Goal: Information Seeking & Learning: Learn about a topic

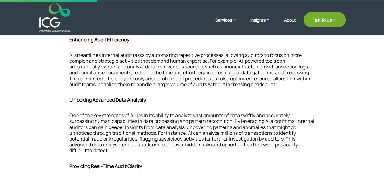
scroll to position [311, 0]
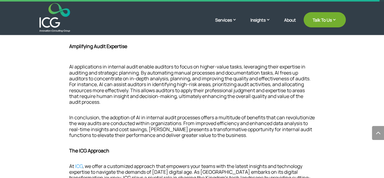
scroll to position [622, 0]
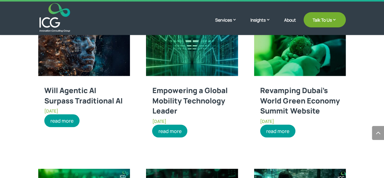
scroll to position [777, 0]
